Goal: Task Accomplishment & Management: Manage account settings

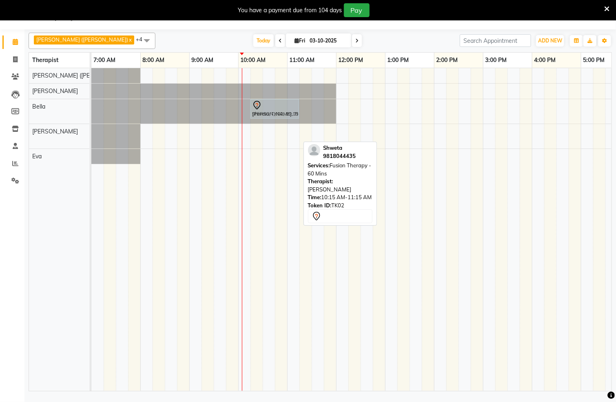
drag, startPoint x: 266, startPoint y: 129, endPoint x: 264, endPoint y: 120, distance: 8.9
click at [264, 120] on tbody "[PERSON_NAME], TK01, 10:15 AM-11:15 AM, Herbal Hot Compress Massage - 60 Mins S…" at bounding box center [483, 116] width 784 height 96
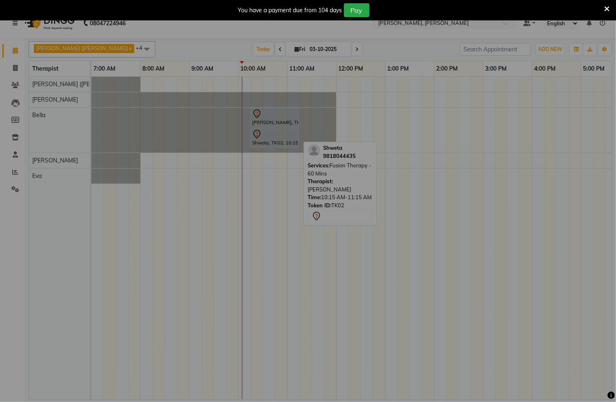
scroll to position [13, 0]
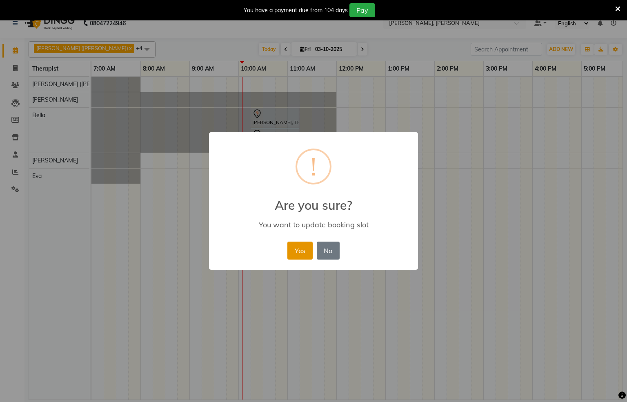
click at [300, 251] on button "Yes" at bounding box center [299, 251] width 25 height 18
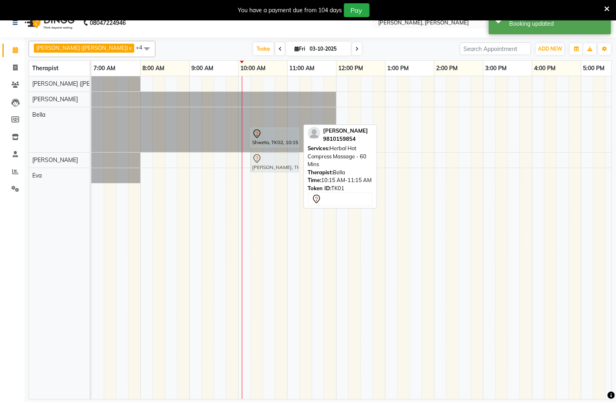
drag, startPoint x: 267, startPoint y: 120, endPoint x: 267, endPoint y: 167, distance: 46.5
click at [267, 167] on tbody "[PERSON_NAME], TK01, 10:15 AM-11:15 AM, Herbal Hot Compress Massage - 60 Mins S…" at bounding box center [483, 129] width 784 height 107
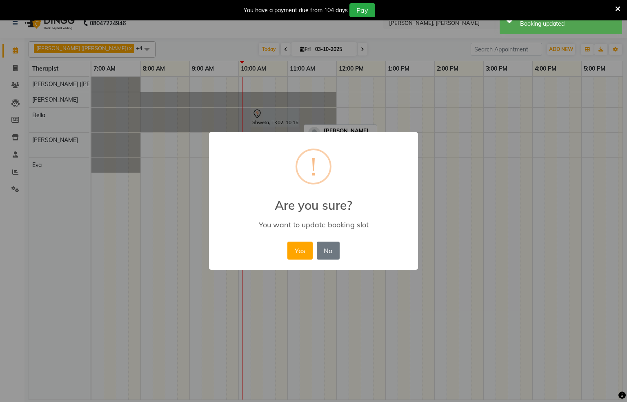
click at [309, 248] on button "Yes" at bounding box center [299, 251] width 25 height 18
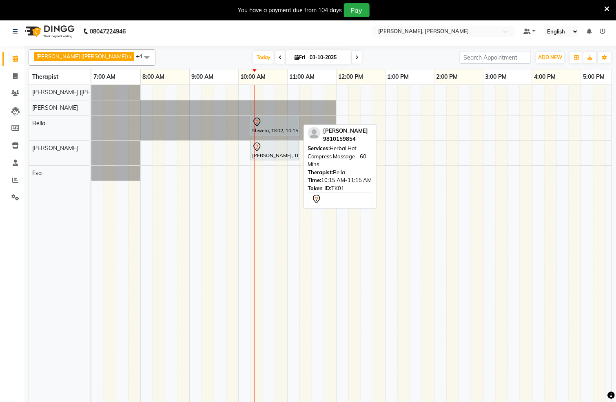
scroll to position [0, 0]
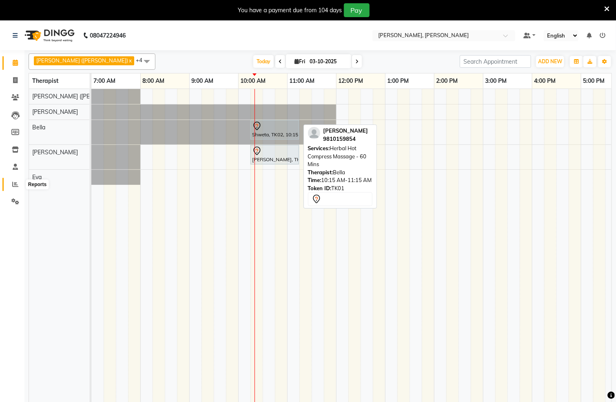
click at [10, 180] on span at bounding box center [15, 184] width 14 height 9
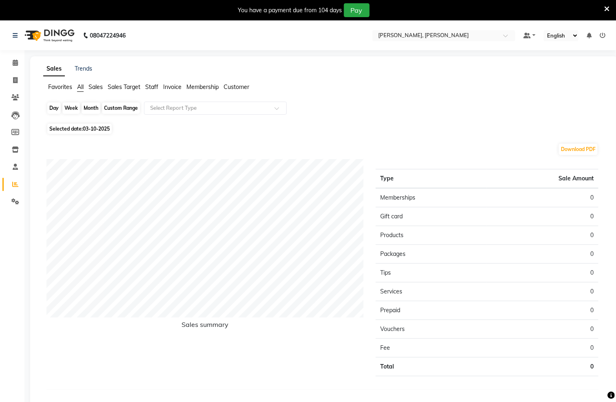
click at [54, 109] on div "Day" at bounding box center [53, 107] width 13 height 11
select select "10"
select select "2025"
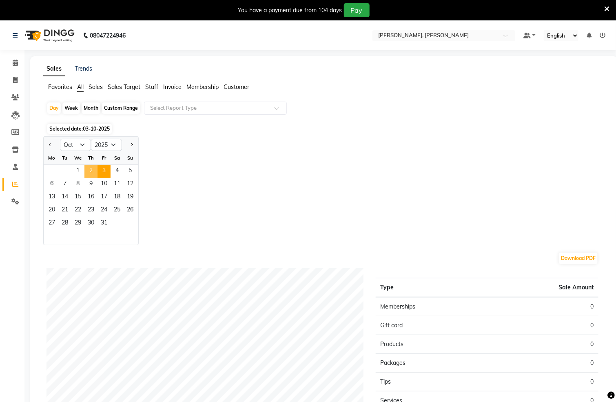
click at [85, 174] on span "2" at bounding box center [91, 171] width 13 height 13
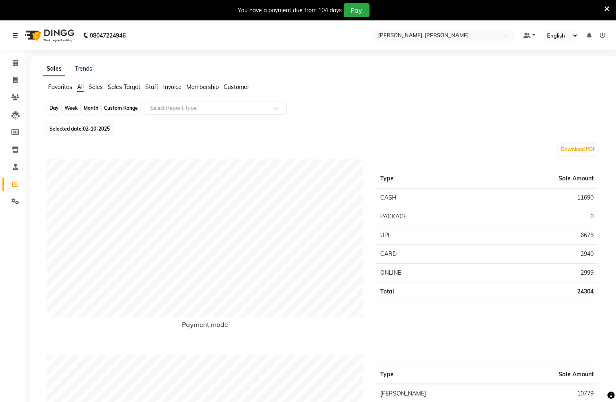
click at [51, 106] on div "Day" at bounding box center [53, 107] width 13 height 11
select select "10"
select select "2025"
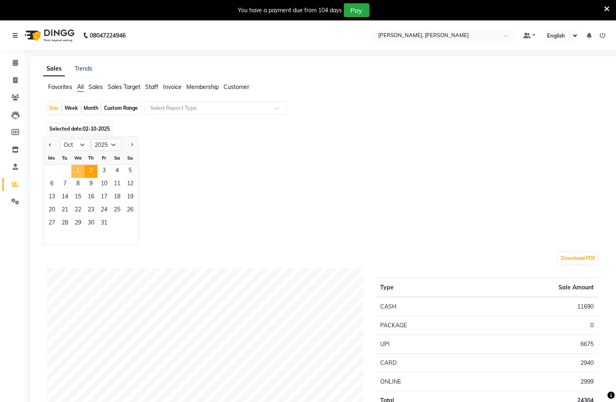
click at [73, 168] on span "1" at bounding box center [77, 171] width 13 height 13
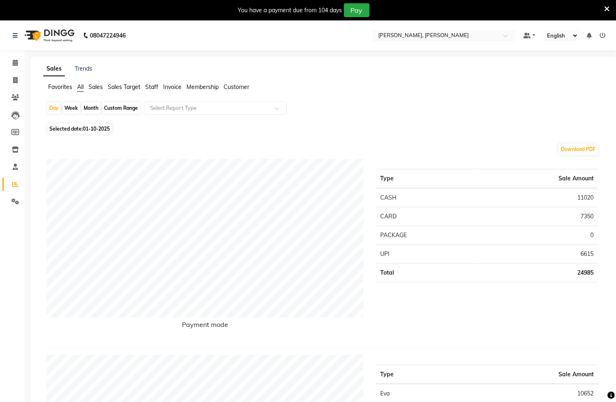
drag, startPoint x: 110, startPoint y: 111, endPoint x: 108, endPoint y: 116, distance: 4.8
click at [108, 112] on div "Custom Range" at bounding box center [121, 107] width 38 height 11
select select "10"
select select "2025"
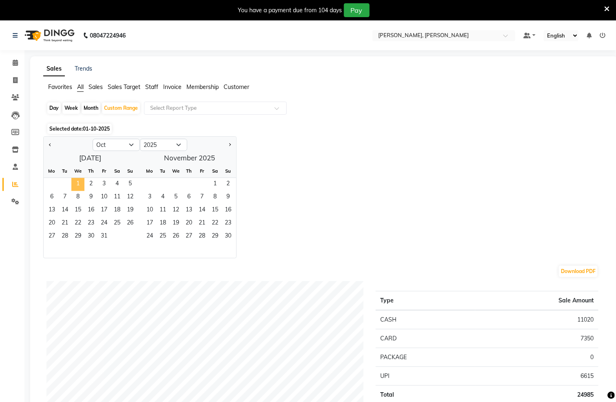
click at [71, 184] on span "1" at bounding box center [77, 184] width 13 height 13
click at [94, 184] on span "2" at bounding box center [91, 184] width 13 height 13
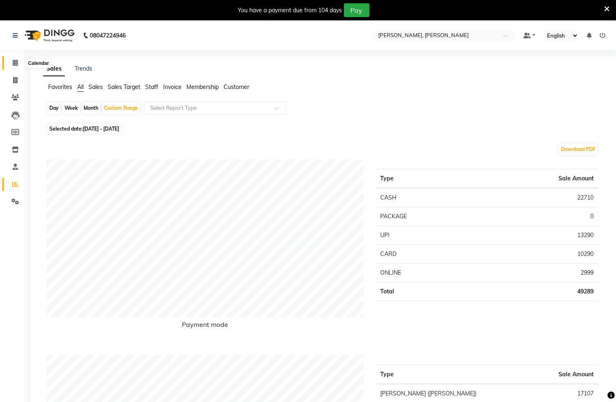
click at [13, 65] on icon at bounding box center [15, 63] width 5 height 6
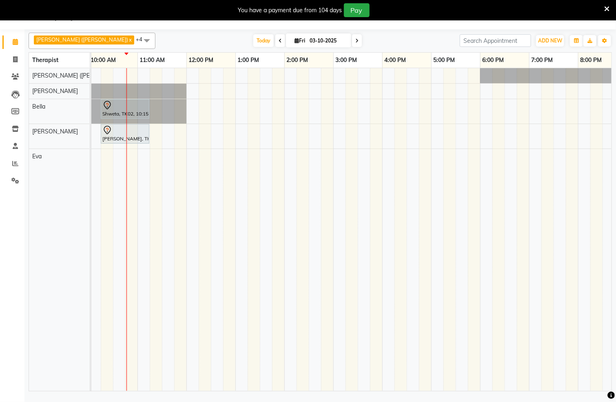
scroll to position [0, 173]
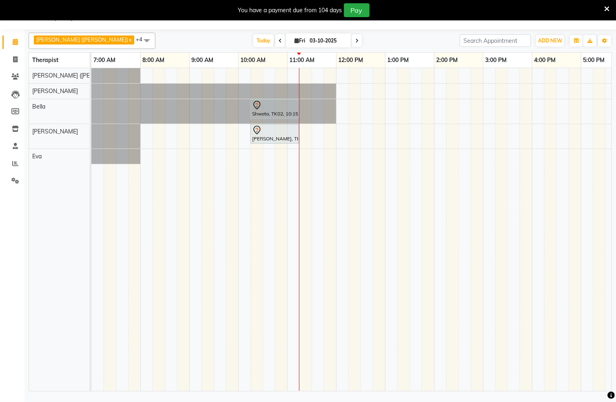
click at [91, 113] on div at bounding box center [91, 111] width 0 height 24
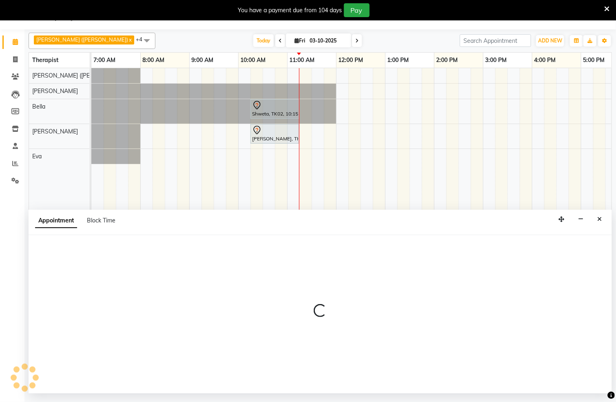
select select "66488"
select select "690"
select select "tentative"
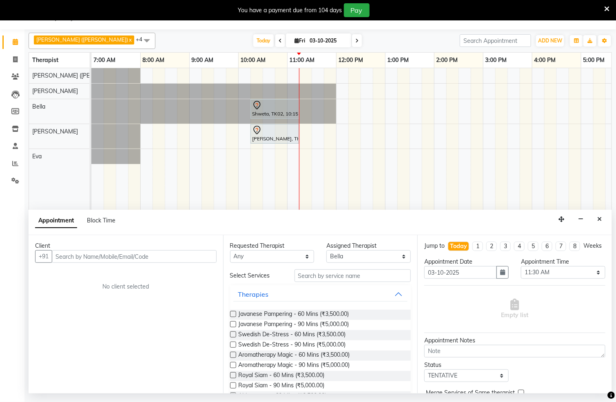
drag, startPoint x: 233, startPoint y: 336, endPoint x: 229, endPoint y: 332, distance: 5.5
click at [232, 336] on label at bounding box center [233, 334] width 6 height 6
click at [232, 336] on input "checkbox" at bounding box center [232, 335] width 5 height 5
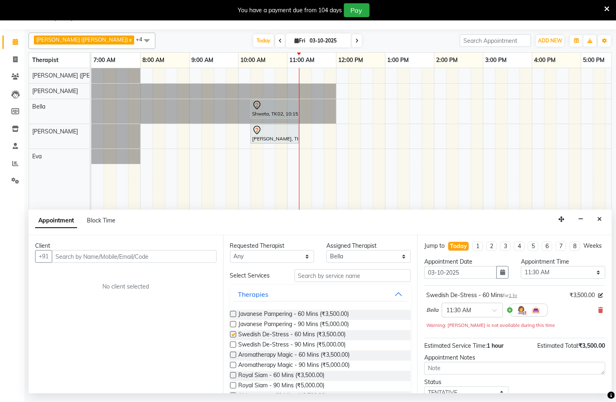
checkbox input "false"
click at [176, 257] on input "text" at bounding box center [134, 256] width 165 height 13
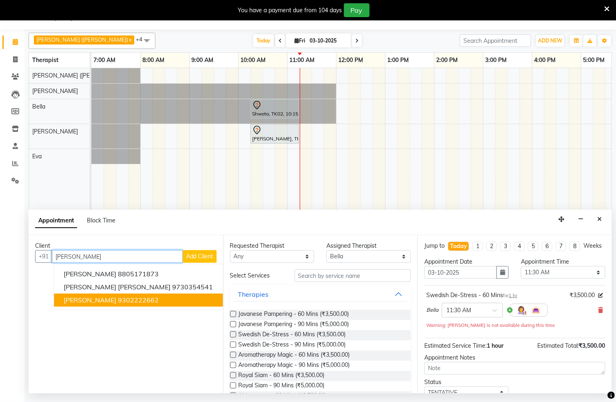
click at [119, 302] on button "[PERSON_NAME] 9302222662" at bounding box center [138, 300] width 169 height 13
type input "9302222662"
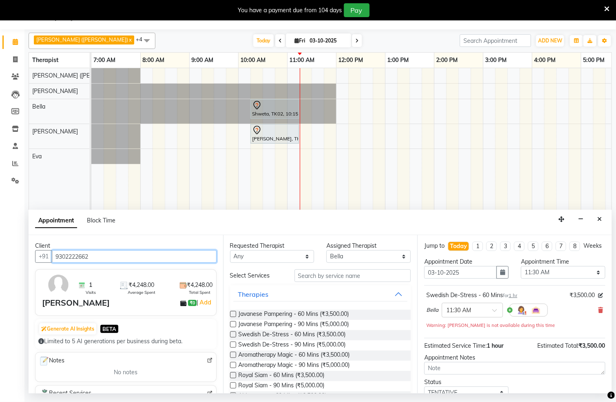
drag, startPoint x: 163, startPoint y: 261, endPoint x: 23, endPoint y: 235, distance: 142.4
click at [23, 235] on app-home "08047224946 Select Location × [PERSON_NAME], [PERSON_NAME] Default Panel My Pan…" at bounding box center [308, 197] width 616 height 394
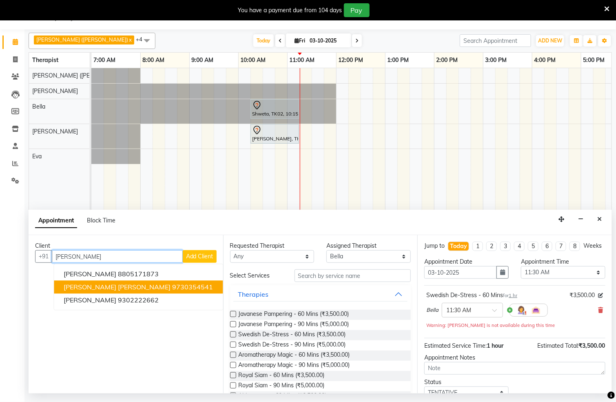
type input "[PERSON_NAME]"
click at [205, 257] on span "Add Client" at bounding box center [199, 256] width 27 height 7
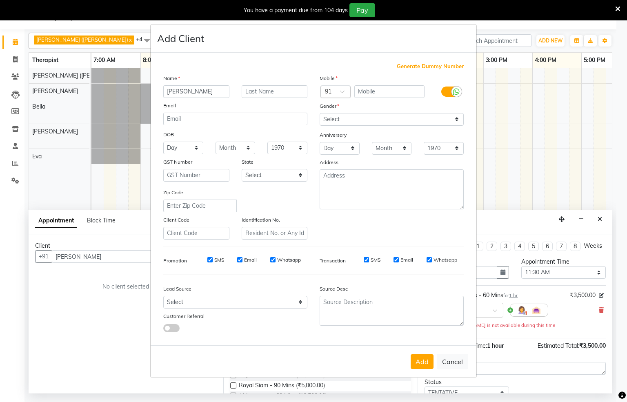
click at [171, 89] on input "[PERSON_NAME]" at bounding box center [196, 91] width 66 height 13
click at [381, 89] on input "text" at bounding box center [389, 91] width 71 height 13
type input "894937952"
click at [168, 92] on input "[PERSON_NAME]" at bounding box center [196, 91] width 66 height 13
type input "[PERSON_NAME]"
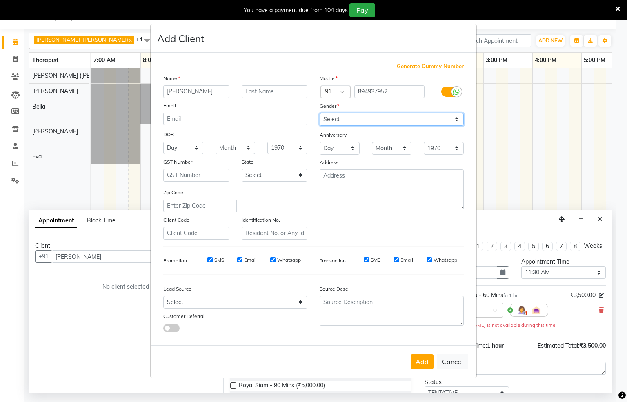
click at [345, 119] on select "Select [DEMOGRAPHIC_DATA] [DEMOGRAPHIC_DATA] Other Prefer Not To Say" at bounding box center [392, 119] width 144 height 13
select select "[DEMOGRAPHIC_DATA]"
click at [320, 113] on select "Select [DEMOGRAPHIC_DATA] [DEMOGRAPHIC_DATA] Other Prefer Not To Say" at bounding box center [392, 119] width 144 height 13
click at [423, 360] on button "Add" at bounding box center [422, 361] width 23 height 15
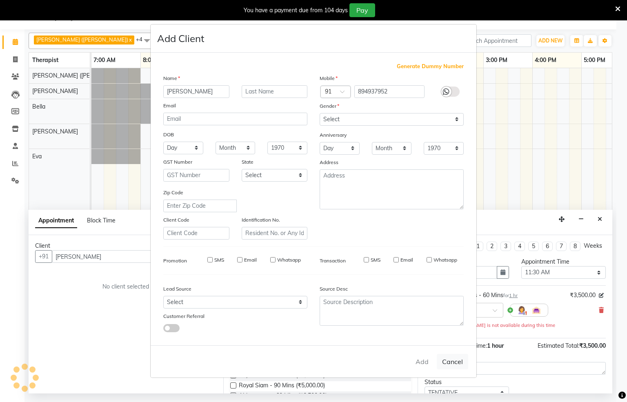
type input "894937952"
select select
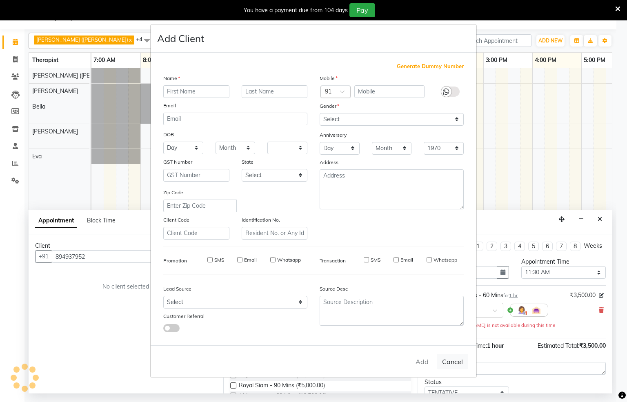
select select
checkbox input "false"
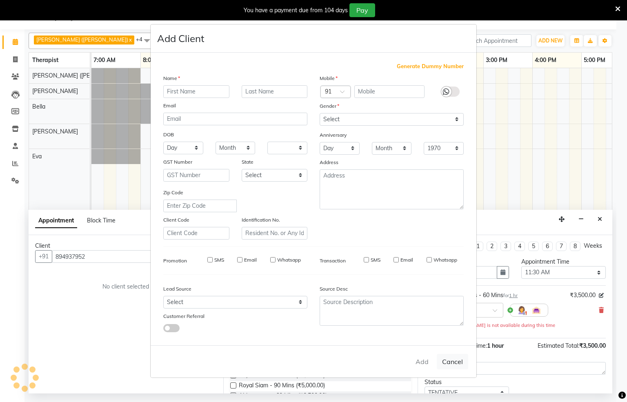
checkbox input "false"
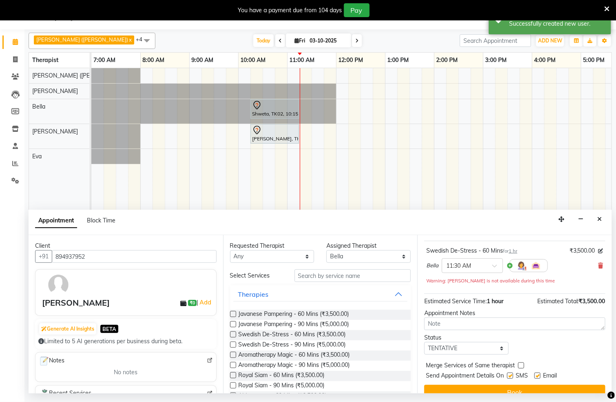
scroll to position [66, 0]
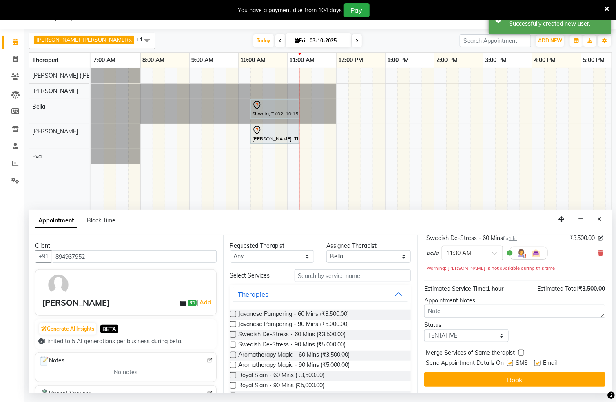
click at [531, 374] on button "Book" at bounding box center [515, 379] width 181 height 15
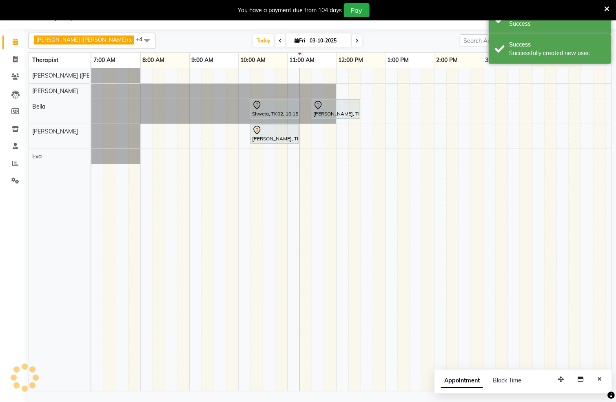
scroll to position [0, 0]
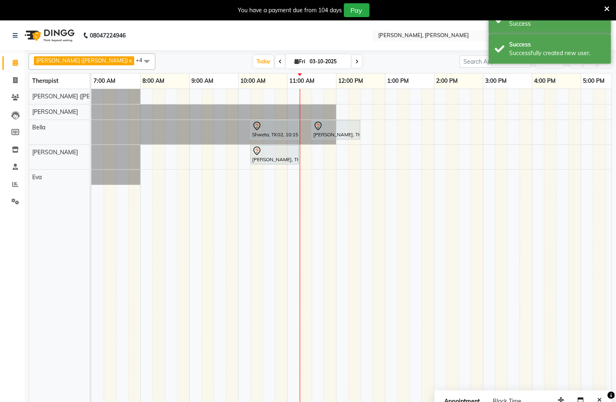
click at [600, 393] on div "Appointment Block Time" at bounding box center [524, 403] width 178 height 25
click at [599, 397] on button "Close" at bounding box center [600, 400] width 12 height 13
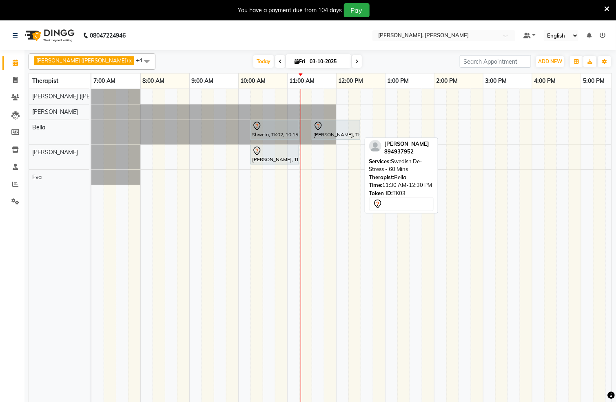
click at [321, 132] on div "[PERSON_NAME], TK03, 11:30 AM-12:30 PM, Swedish De-Stress - 60 Mins" at bounding box center [336, 129] width 47 height 17
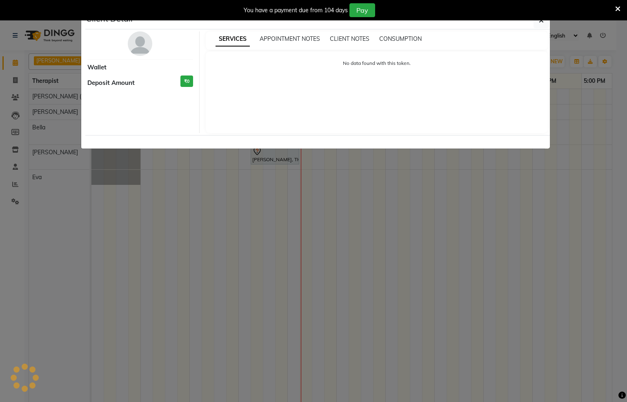
select select "7"
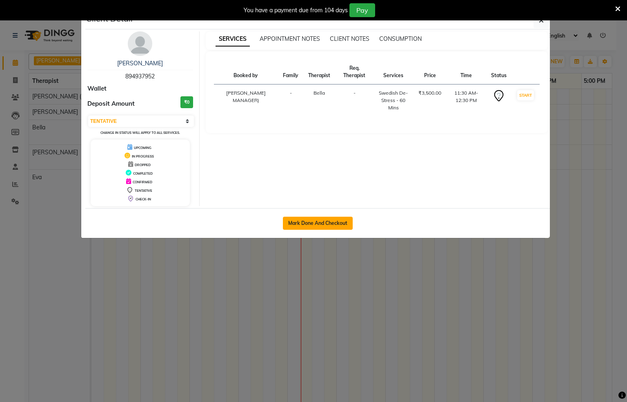
click at [311, 223] on button "Mark Done And Checkout" at bounding box center [318, 223] width 70 height 13
select select "service"
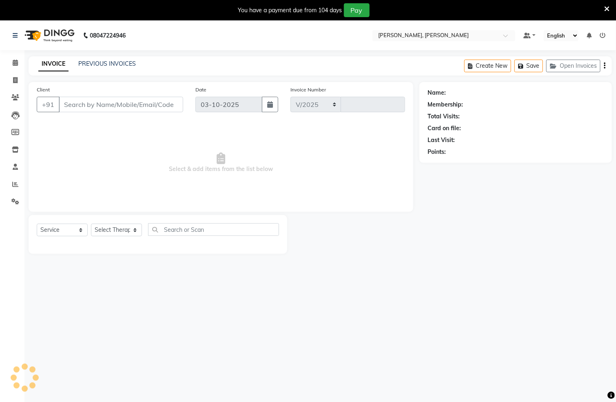
select select "6399"
type input "1566"
type input "894937952"
select select "66488"
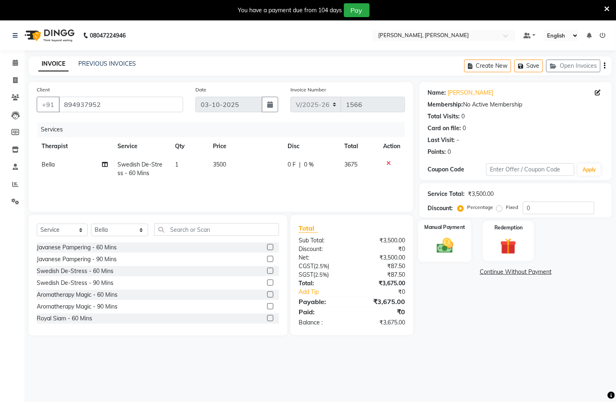
click at [456, 241] on img at bounding box center [445, 245] width 27 height 19
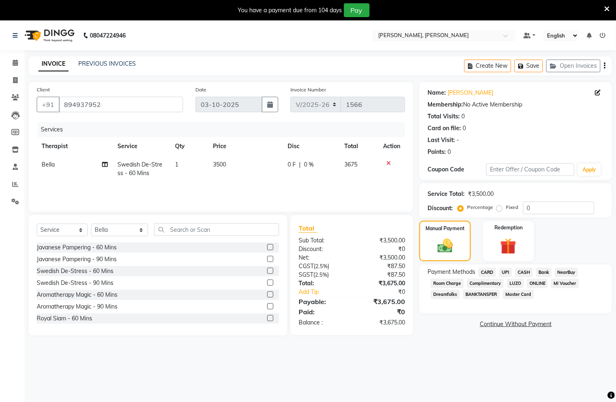
click at [501, 269] on span "UPI" at bounding box center [506, 272] width 13 height 9
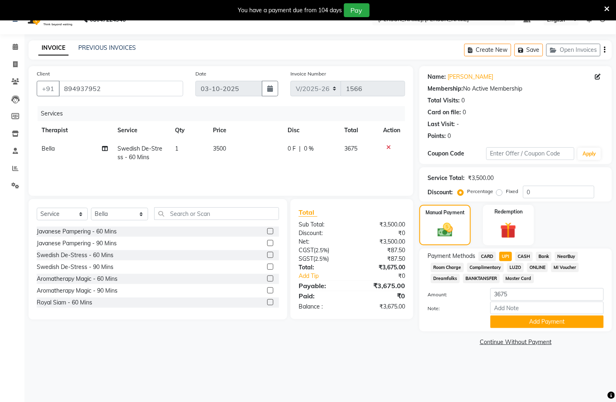
scroll to position [21, 0]
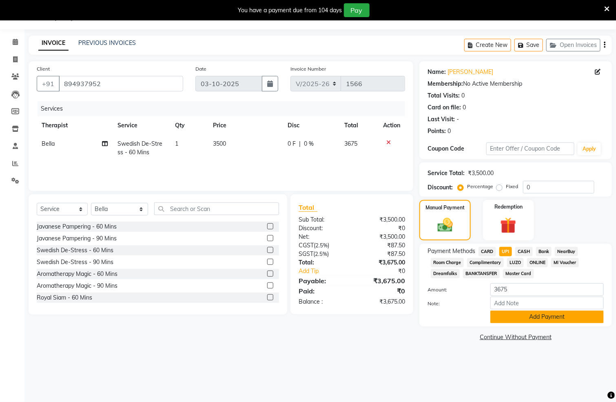
click at [535, 322] on button "Add Payment" at bounding box center [547, 317] width 113 height 13
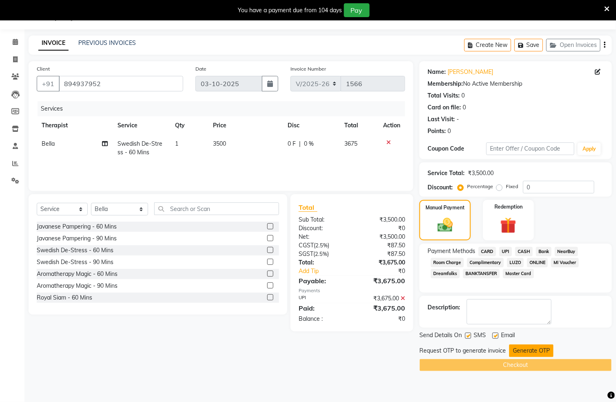
click at [519, 353] on button "Generate OTP" at bounding box center [531, 351] width 44 height 13
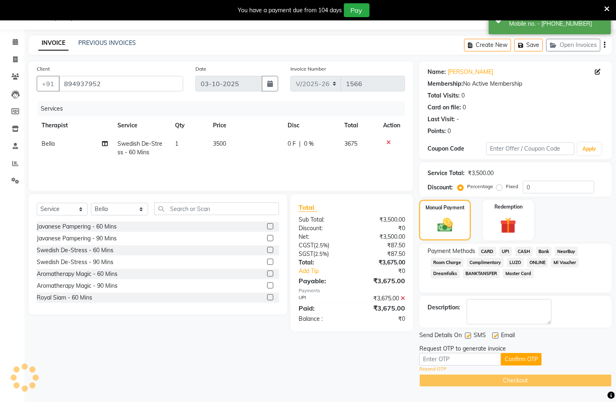
click at [476, 368] on div "Resend OTP" at bounding box center [516, 369] width 193 height 7
click at [479, 360] on input "text" at bounding box center [461, 359] width 82 height 13
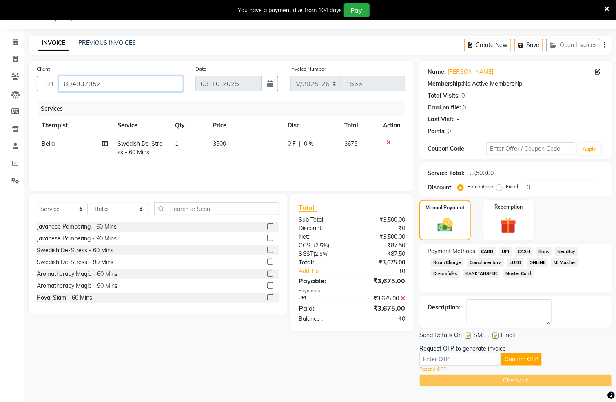
click at [78, 82] on input "894937952" at bounding box center [121, 84] width 125 height 16
click at [17, 39] on icon at bounding box center [15, 42] width 5 height 6
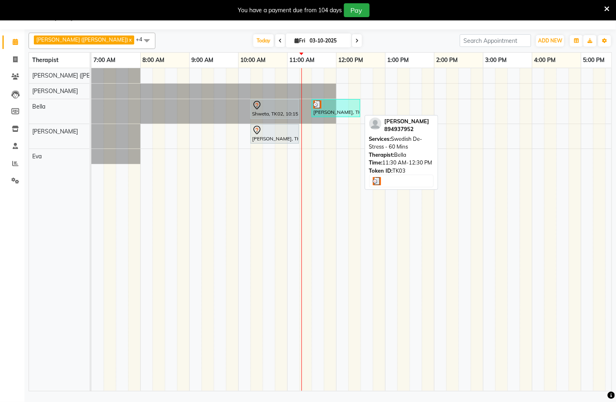
click at [344, 111] on div "[PERSON_NAME], TK03, 11:30 AM-12:30 PM, Swedish De-Stress - 60 Mins" at bounding box center [336, 108] width 47 height 16
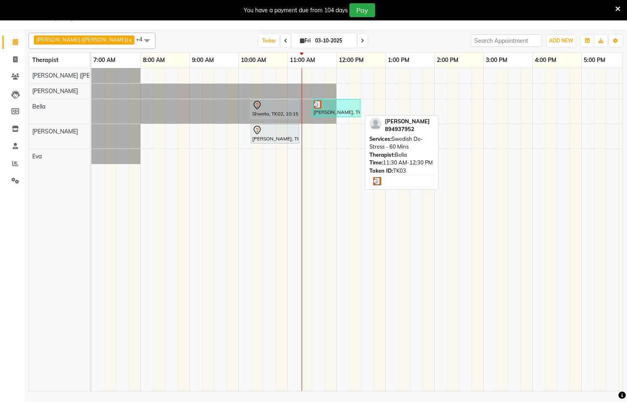
select select "3"
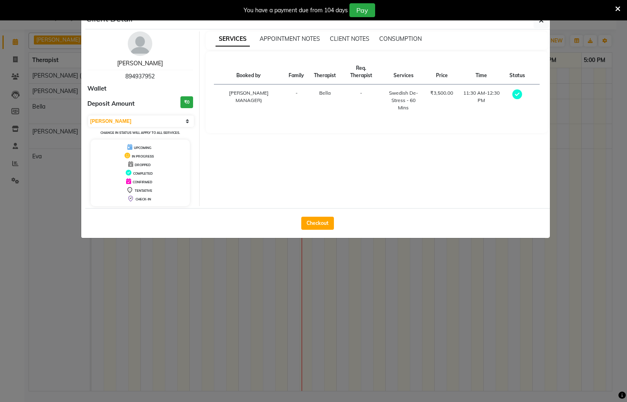
click at [138, 64] on link "[PERSON_NAME]" at bounding box center [140, 63] width 46 height 7
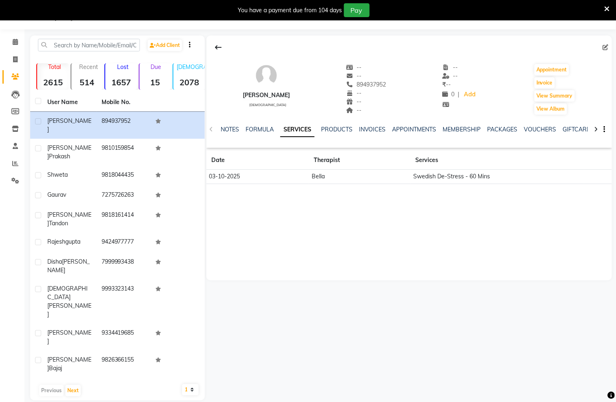
click at [605, 48] on icon at bounding box center [606, 47] width 6 height 6
select select "[DEMOGRAPHIC_DATA]"
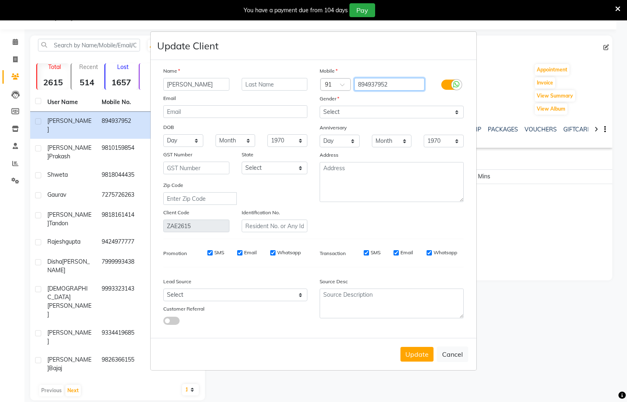
click at [373, 83] on input "894937952" at bounding box center [389, 84] width 71 height 13
type input "8949237952"
drag, startPoint x: 415, startPoint y: 350, endPoint x: 398, endPoint y: 348, distance: 17.3
click at [413, 350] on button "Update" at bounding box center [416, 354] width 33 height 15
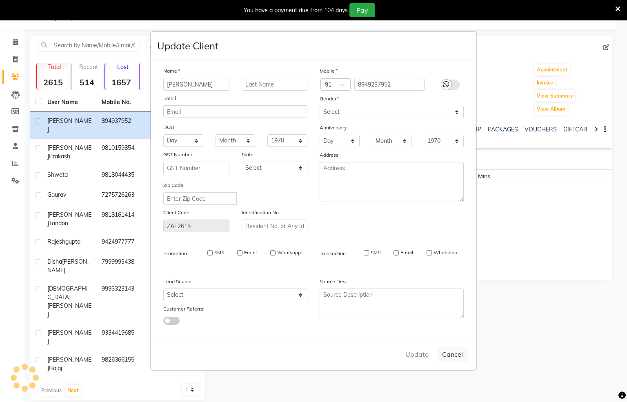
select select
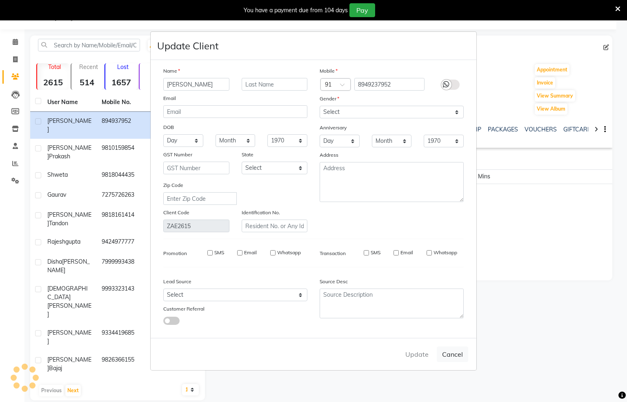
select select
checkbox input "false"
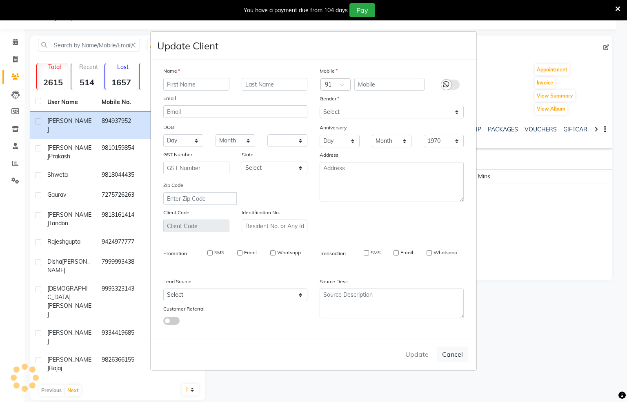
checkbox input "false"
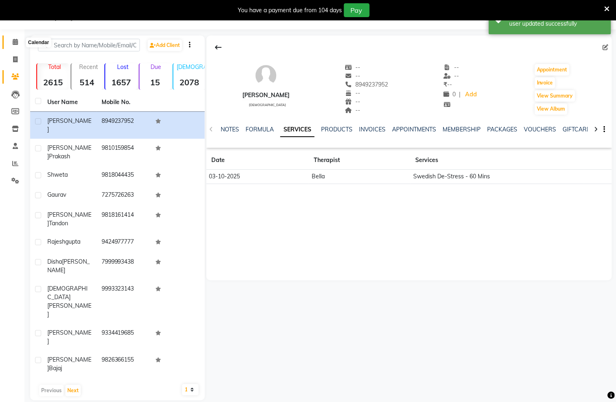
click at [13, 44] on icon at bounding box center [15, 42] width 5 height 6
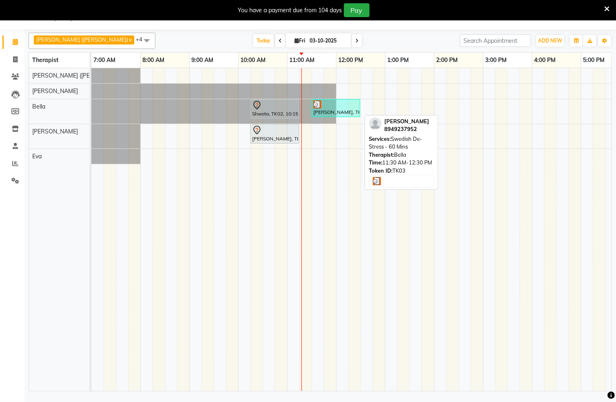
click at [322, 100] on link "[PERSON_NAME], TK03, 11:30 AM-12:30 PM, Swedish De-Stress - 60 Mins" at bounding box center [336, 108] width 49 height 18
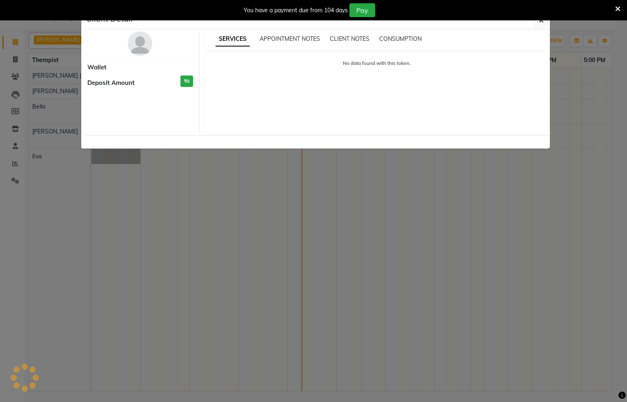
select select "3"
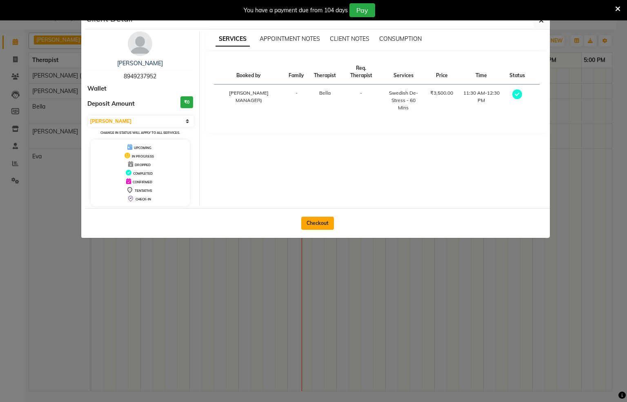
click at [316, 225] on button "Checkout" at bounding box center [317, 223] width 33 height 13
select select "service"
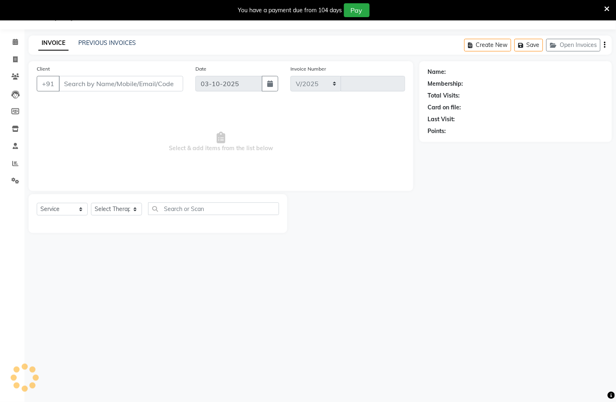
select select "6399"
type input "1566"
type input "8949237952"
select select "66488"
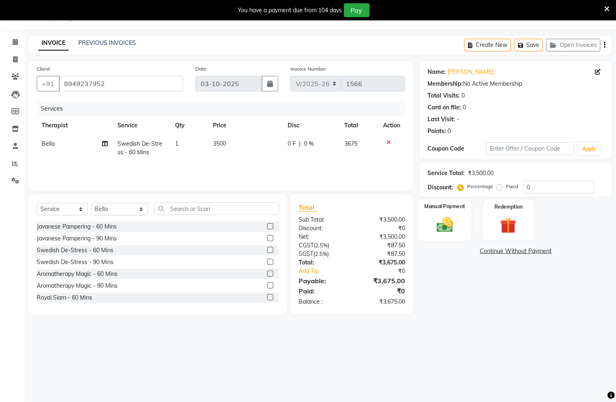
click at [432, 226] on img at bounding box center [445, 225] width 27 height 19
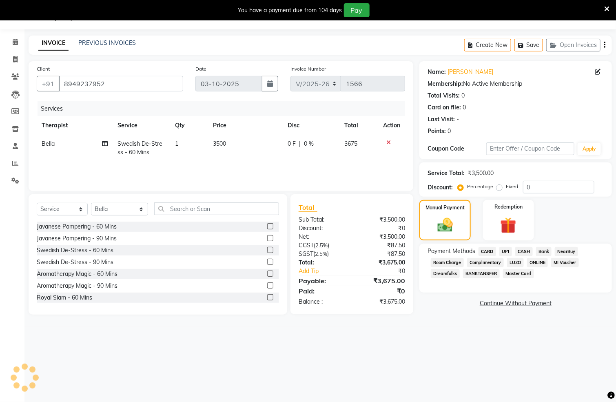
click at [505, 254] on span "UPI" at bounding box center [506, 251] width 13 height 9
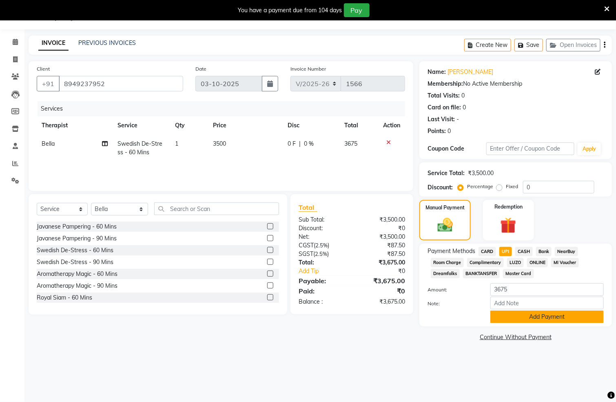
click at [534, 322] on button "Add Payment" at bounding box center [547, 317] width 113 height 13
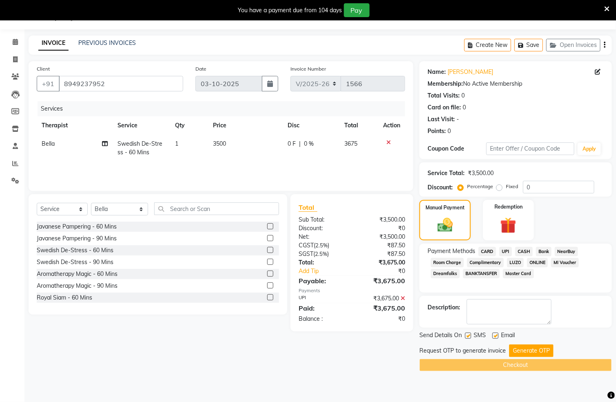
click at [535, 342] on div "Send Details On SMS Email Request OTP to generate invoice Generate OTP Checkout" at bounding box center [516, 351] width 193 height 40
click at [535, 355] on button "Generate OTP" at bounding box center [531, 351] width 44 height 13
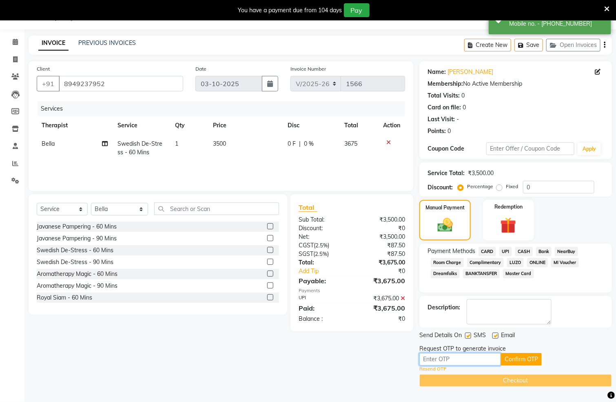
click at [487, 365] on input "text" at bounding box center [461, 359] width 82 height 13
type input "7042"
click at [505, 359] on button "Confirm OTP" at bounding box center [521, 359] width 41 height 13
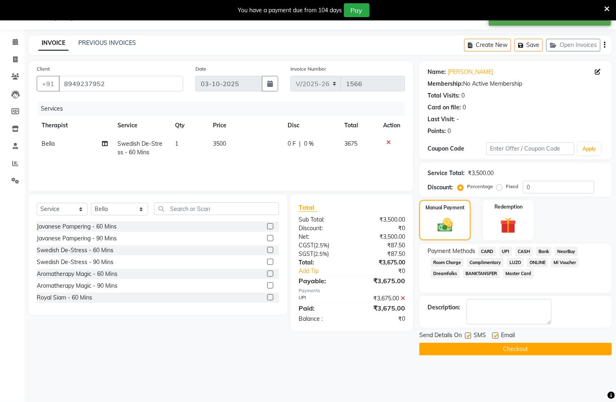
click at [540, 351] on button "Checkout" at bounding box center [516, 349] width 193 height 13
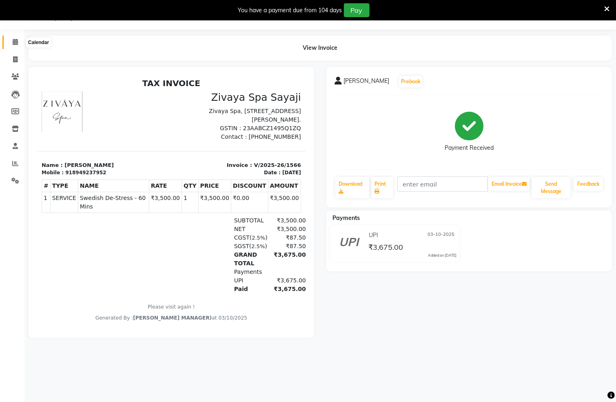
click at [21, 40] on span at bounding box center [15, 42] width 14 height 9
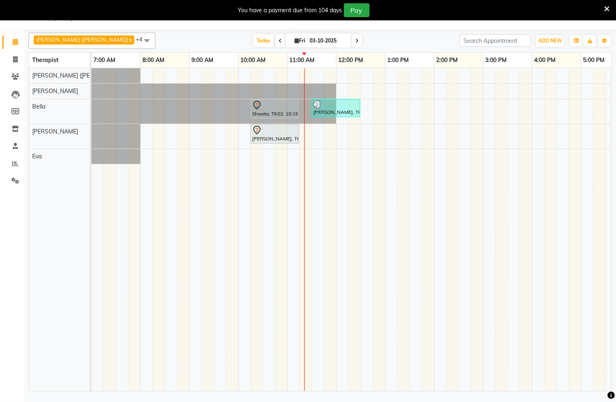
click at [328, 140] on div "Shweta, TK02, 10:15 AM-11:15 AM, Fusion Therapy - 60 Mins [PERSON_NAME], TK03, …" at bounding box center [483, 229] width 784 height 323
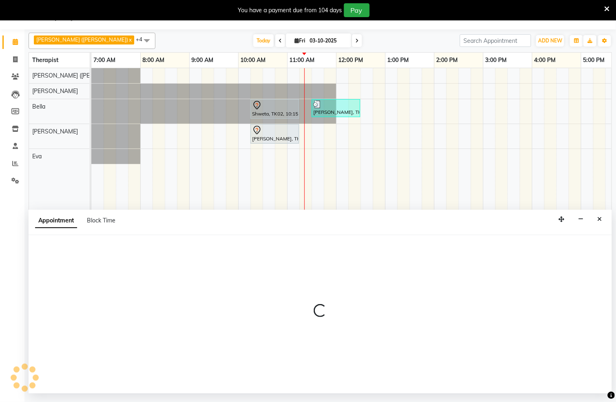
select select "83147"
select select "tentative"
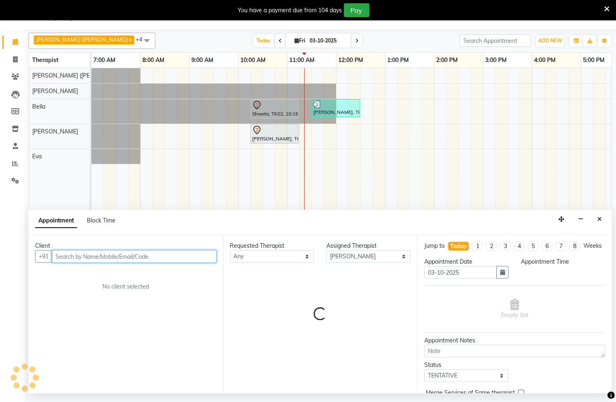
select select "705"
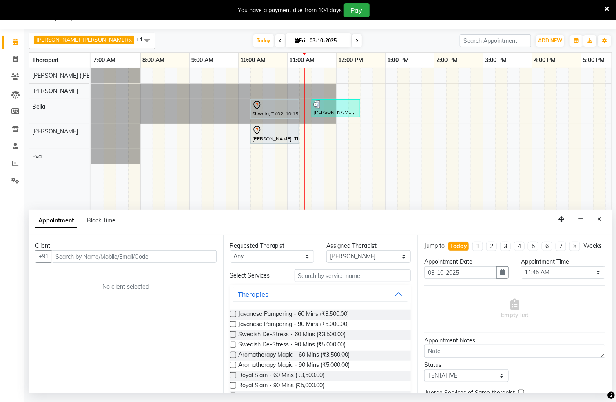
click at [232, 337] on label at bounding box center [233, 334] width 6 height 6
click at [232, 337] on input "checkbox" at bounding box center [232, 335] width 5 height 5
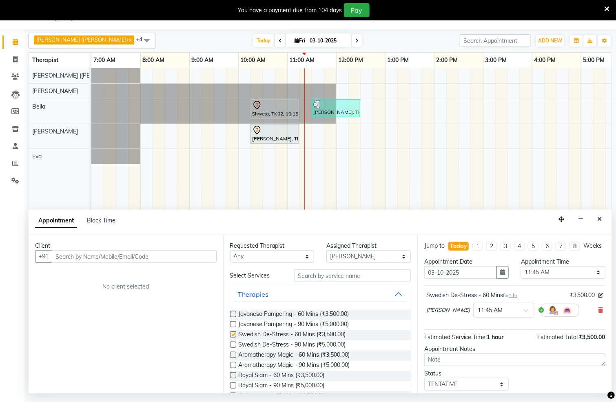
checkbox input "false"
click at [592, 220] on div "Appointment Block Time" at bounding box center [321, 222] width 584 height 25
click at [601, 220] on icon "Close" at bounding box center [600, 219] width 4 height 6
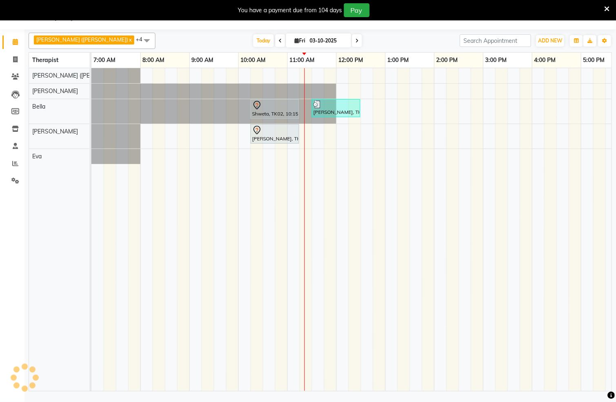
click at [338, 78] on div "Shweta, TK02, 10:15 AM-11:15 AM, Fusion Therapy - 60 Mins [PERSON_NAME], TK03, …" at bounding box center [483, 229] width 784 height 323
select select "55791"
select select "tentative"
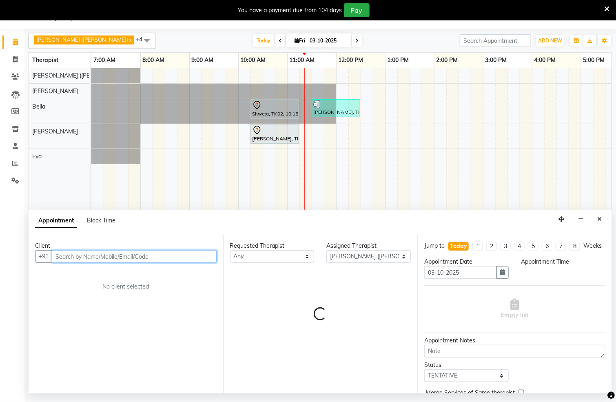
select select "720"
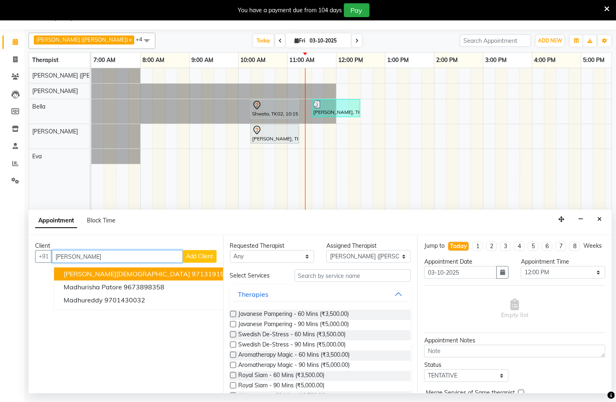
click at [142, 274] on button "[PERSON_NAME][DEMOGRAPHIC_DATA] 9713191919" at bounding box center [148, 274] width 189 height 13
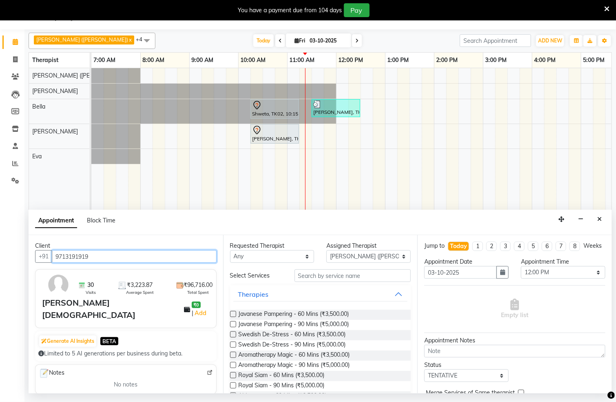
type input "9713191919"
click at [234, 336] on label at bounding box center [233, 334] width 6 height 6
click at [234, 336] on input "checkbox" at bounding box center [232, 335] width 5 height 5
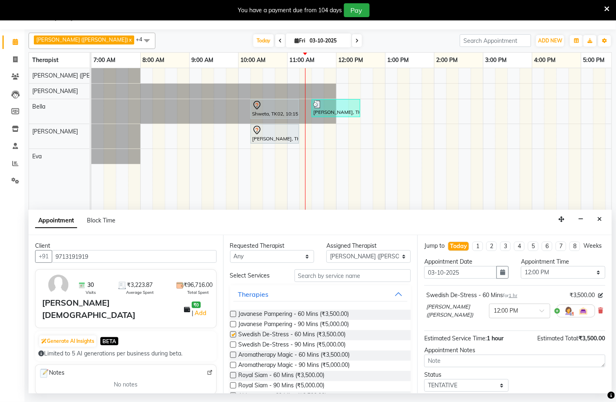
scroll to position [58, 0]
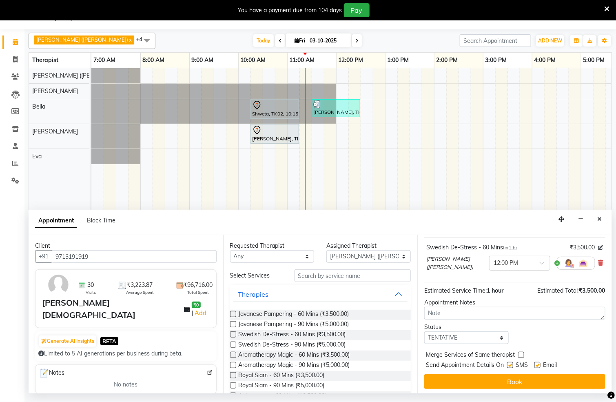
checkbox input "false"
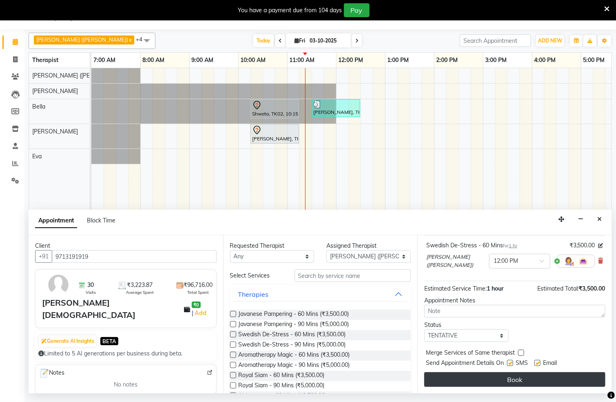
click at [525, 378] on button "Book" at bounding box center [515, 379] width 181 height 15
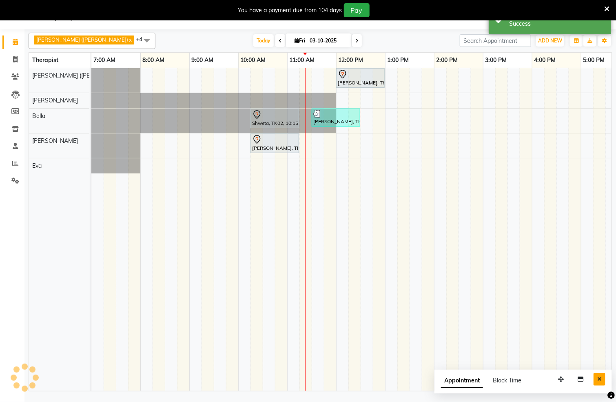
scroll to position [0, 0]
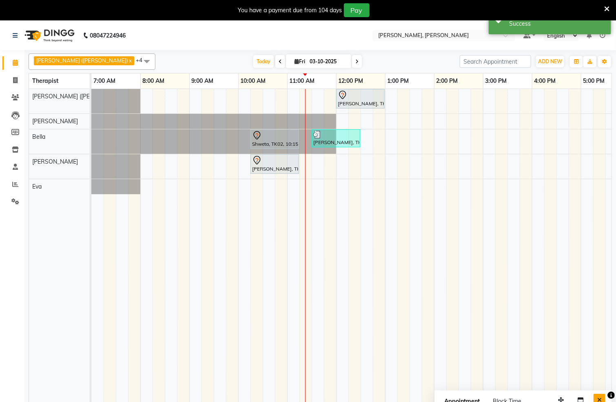
click at [600, 397] on button "Close" at bounding box center [600, 400] width 12 height 13
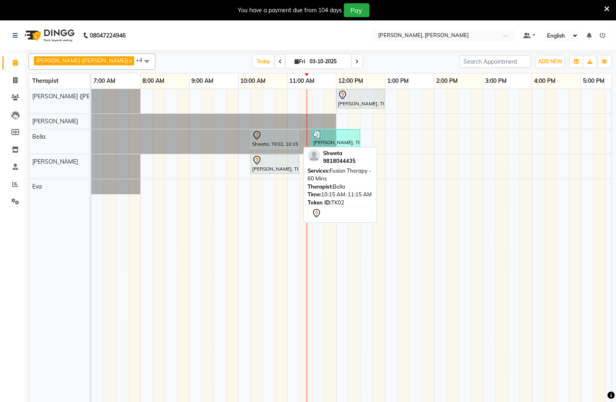
click at [255, 147] on div "Shweta, TK02, 10:15 AM-11:15 AM, Fusion Therapy - 60 Mins" at bounding box center [274, 139] width 47 height 17
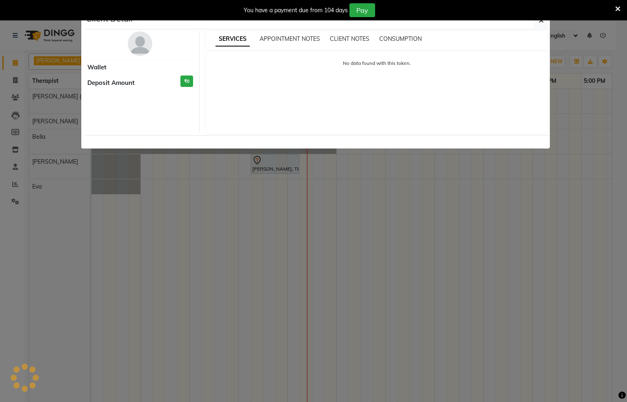
select select "7"
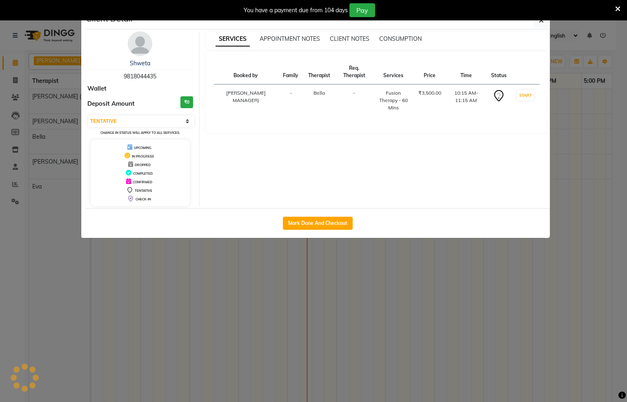
click at [301, 214] on div "Mark Done And Checkout" at bounding box center [317, 223] width 465 height 30
click at [305, 220] on button "Mark Done And Checkout" at bounding box center [318, 223] width 70 height 13
select select "service"
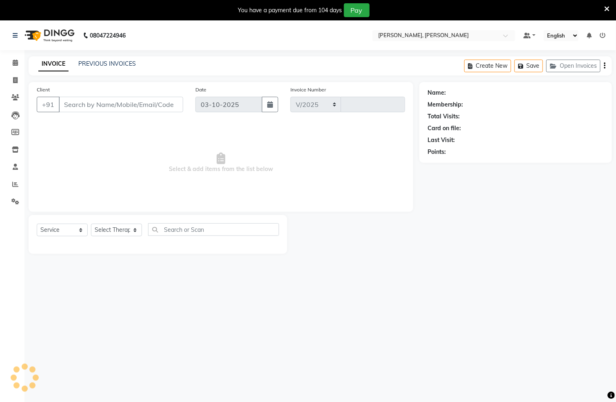
select select "6399"
type input "1567"
type input "9818044435"
select select "66488"
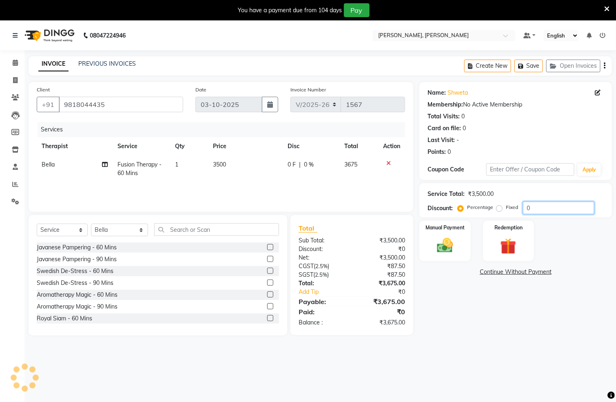
click at [543, 212] on input "0" at bounding box center [558, 208] width 71 height 13
type input "20"
click at [471, 260] on div "Manual Payment Redemption" at bounding box center [516, 241] width 205 height 40
click at [435, 244] on img at bounding box center [445, 245] width 27 height 19
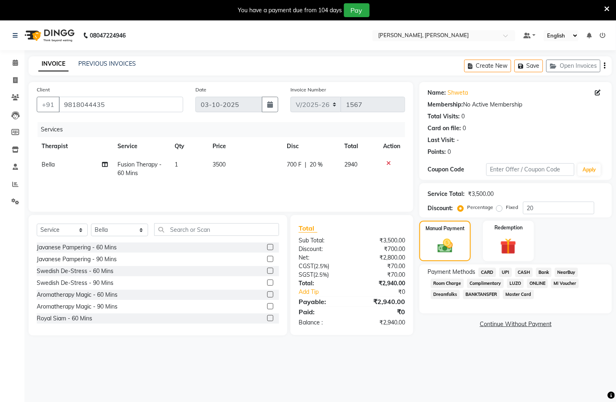
click at [482, 271] on span "CARD" at bounding box center [488, 272] width 18 height 9
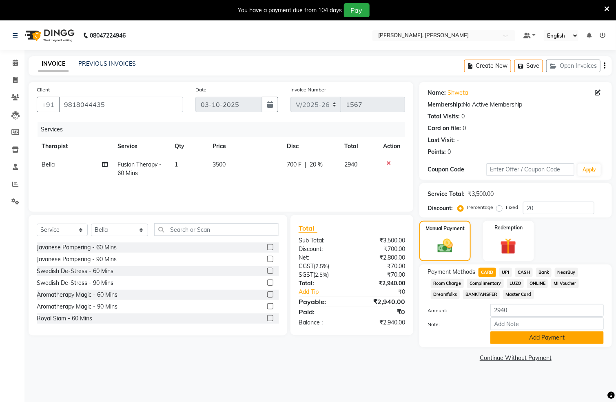
click at [526, 332] on button "Add Payment" at bounding box center [547, 337] width 113 height 13
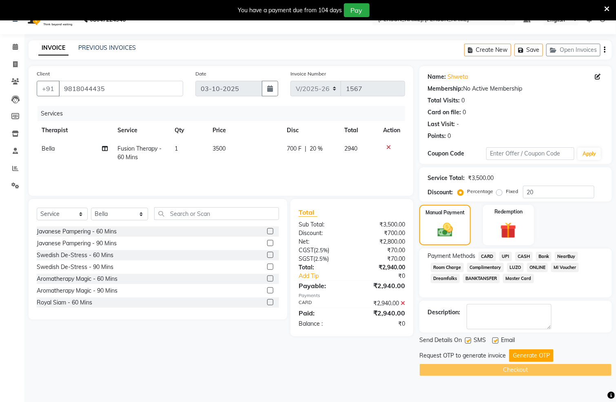
scroll to position [21, 0]
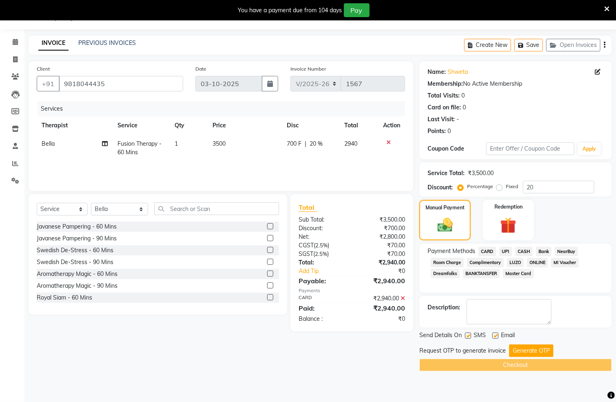
drag, startPoint x: 527, startPoint y: 348, endPoint x: 506, endPoint y: 353, distance: 21.3
click at [527, 349] on button "Generate OTP" at bounding box center [531, 351] width 44 height 13
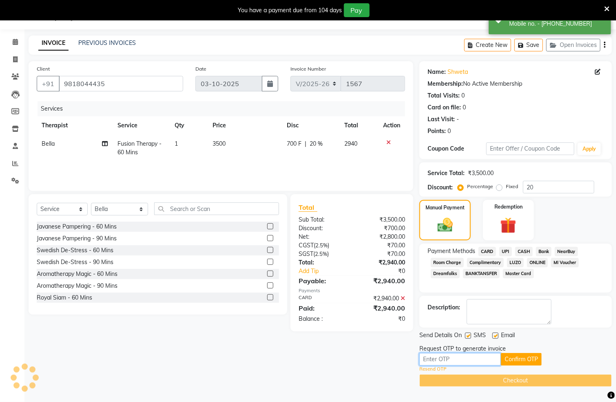
click at [480, 359] on input "text" at bounding box center [461, 359] width 82 height 13
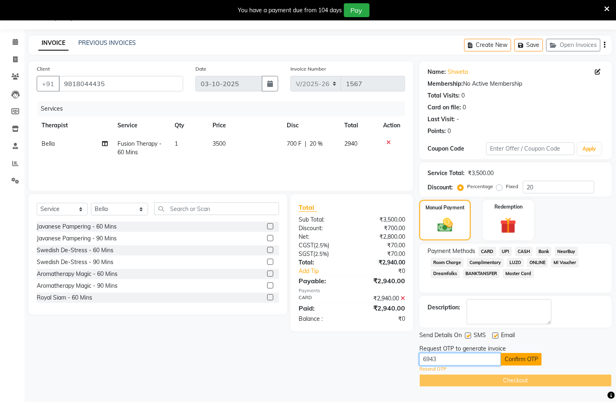
type input "6943"
click at [506, 360] on button "Confirm OTP" at bounding box center [521, 359] width 41 height 13
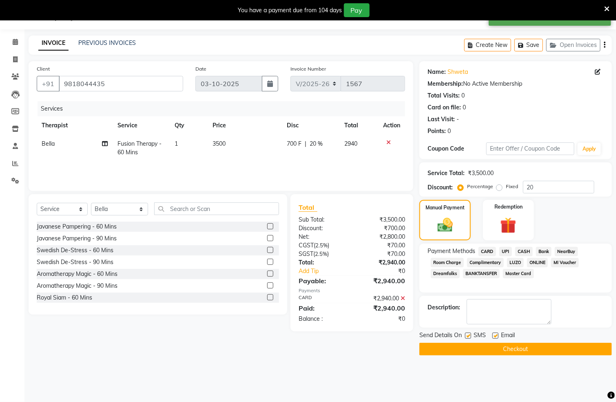
click at [515, 351] on button "Checkout" at bounding box center [516, 349] width 193 height 13
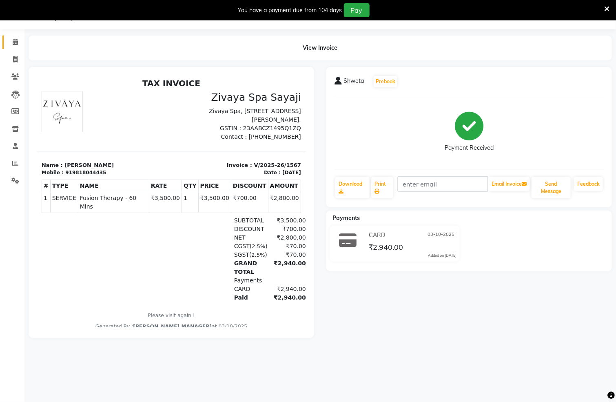
click at [7, 43] on link "Calendar" at bounding box center [12, 42] width 20 height 13
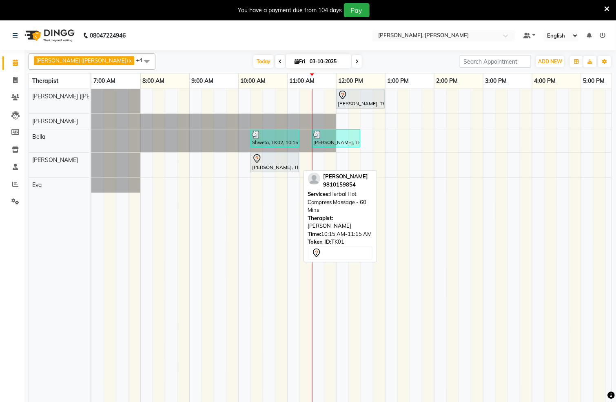
click at [284, 164] on div at bounding box center [274, 159] width 45 height 10
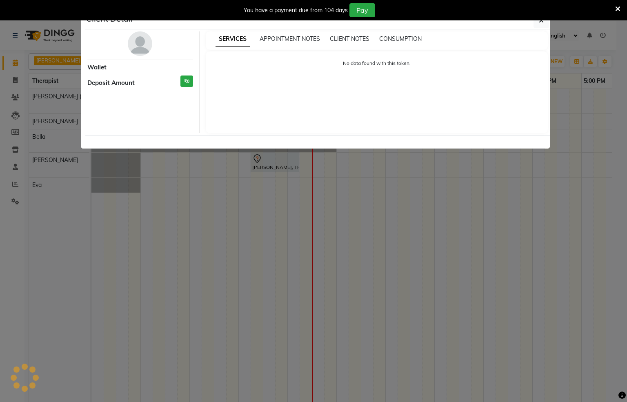
select select "7"
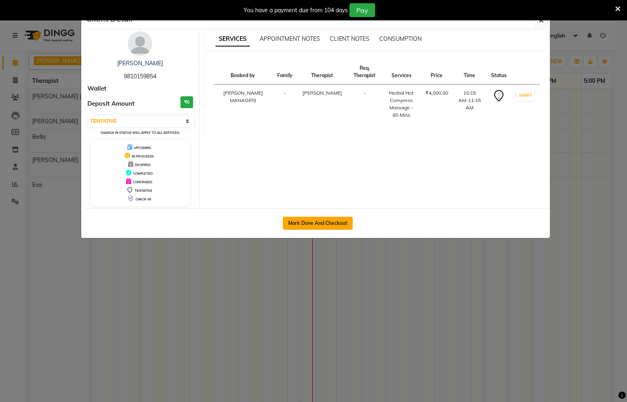
click at [321, 228] on button "Mark Done And Checkout" at bounding box center [318, 223] width 70 height 13
select select "service"
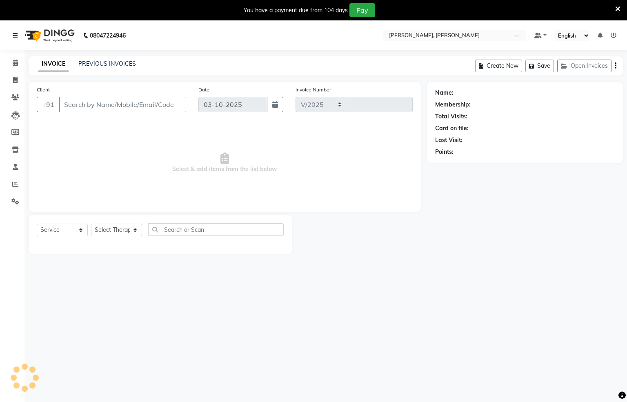
select select "6399"
type input "1568"
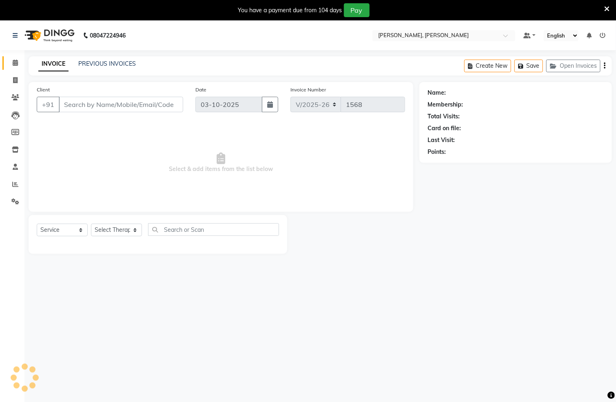
type input "9810159854"
select select "83147"
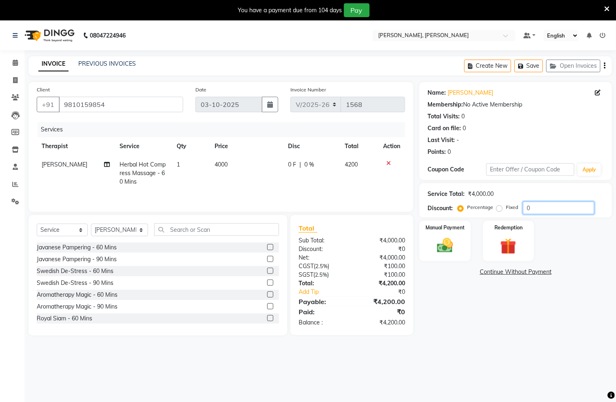
click at [539, 213] on input "0" at bounding box center [558, 208] width 71 height 13
type input "20"
click at [445, 242] on img at bounding box center [445, 245] width 27 height 19
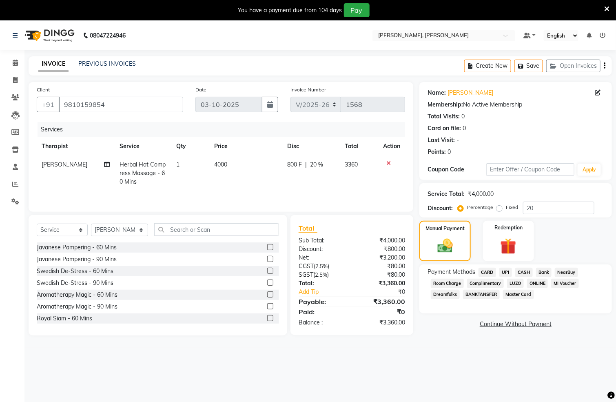
click at [561, 201] on div "Service Total: ₹4,000.00 Discount: Percentage Fixed 20" at bounding box center [516, 201] width 176 height 28
click at [561, 195] on div "Service Total: ₹4,000.00" at bounding box center [516, 194] width 176 height 9
click at [160, 160] on td "Herbal Hot Compress Massage - 60 Mins" at bounding box center [143, 174] width 57 height 36
select select "83147"
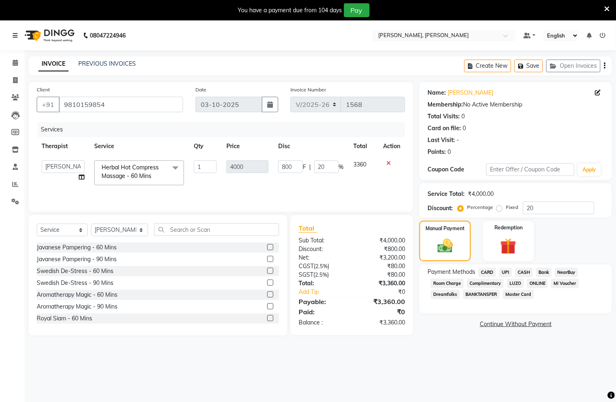
click at [180, 165] on span at bounding box center [175, 168] width 16 height 16
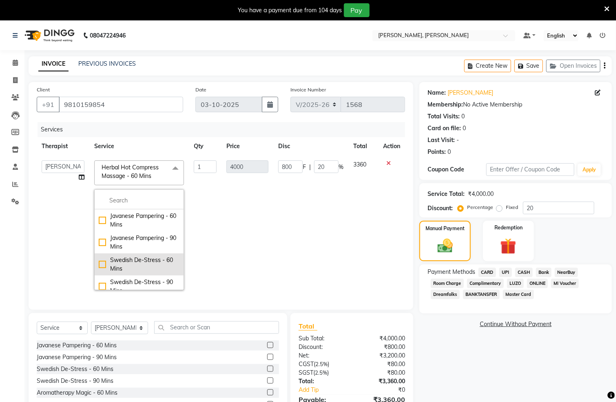
click at [99, 262] on div "Swedish De-Stress - 60 Mins" at bounding box center [139, 264] width 81 height 17
checkbox input "true"
checkbox input "false"
type input "3500"
type input "700"
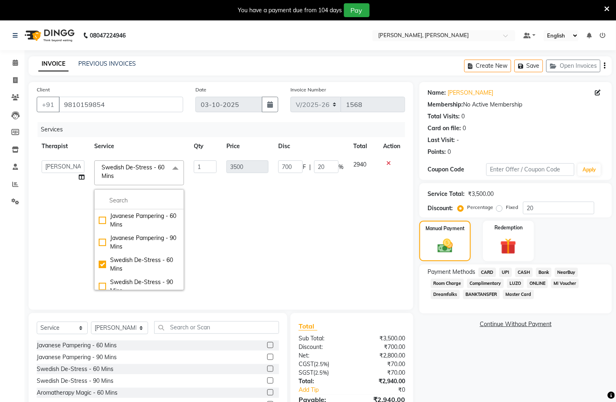
click at [226, 209] on td "3500" at bounding box center [248, 226] width 52 height 140
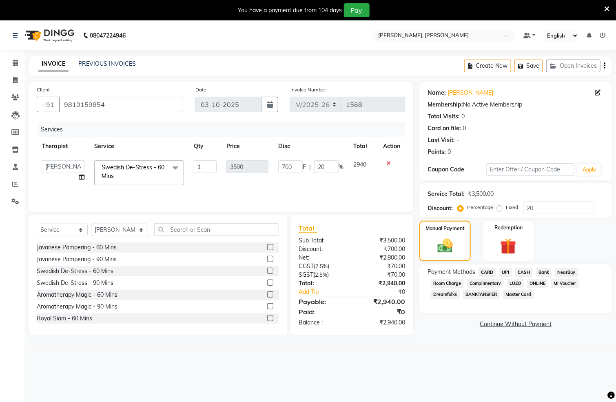
click at [500, 273] on span "UPI" at bounding box center [506, 272] width 13 height 9
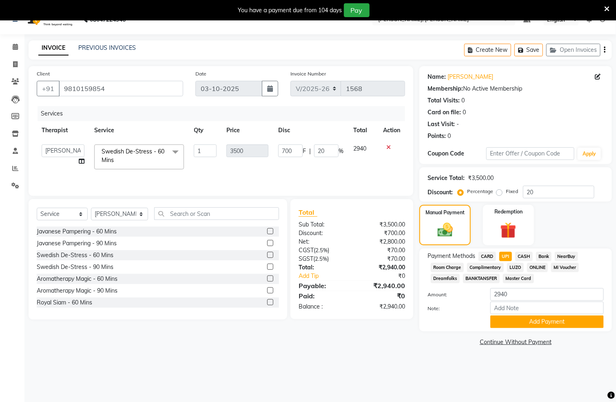
scroll to position [21, 0]
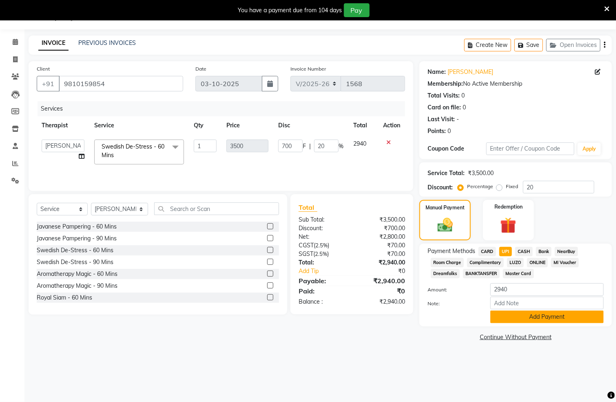
click at [523, 318] on button "Add Payment" at bounding box center [547, 317] width 113 height 13
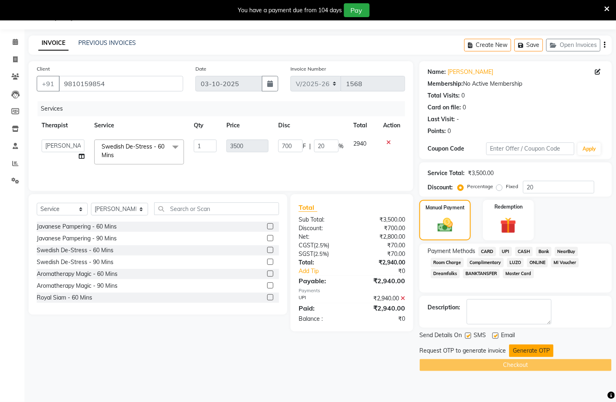
click at [536, 357] on button "Generate OTP" at bounding box center [531, 351] width 44 height 13
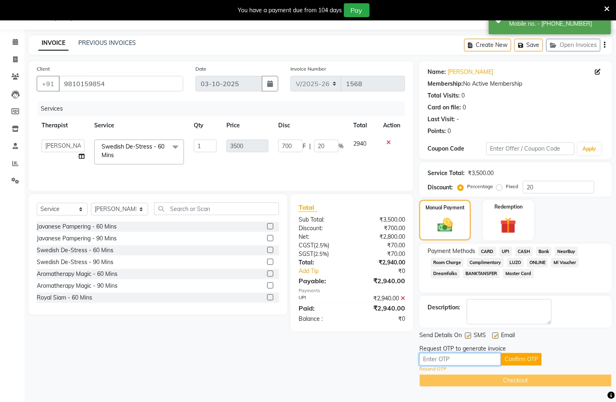
click at [494, 358] on input "text" at bounding box center [461, 359] width 82 height 13
type input "4349"
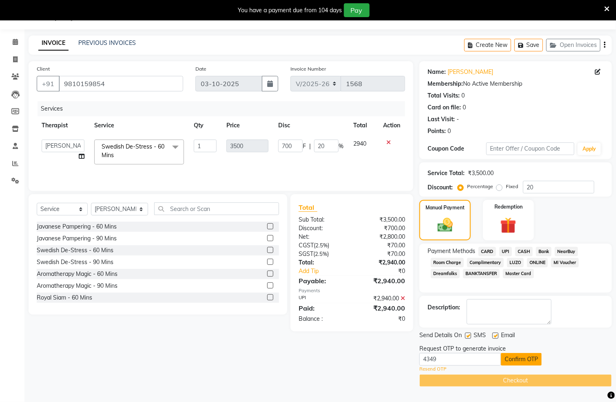
click at [511, 365] on button "Confirm OTP" at bounding box center [521, 359] width 41 height 13
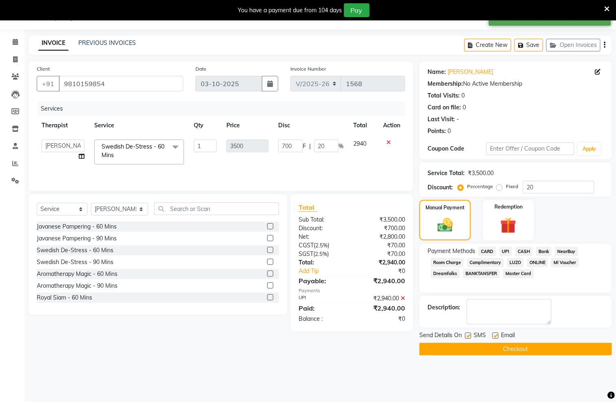
click at [507, 353] on button "Checkout" at bounding box center [516, 349] width 193 height 13
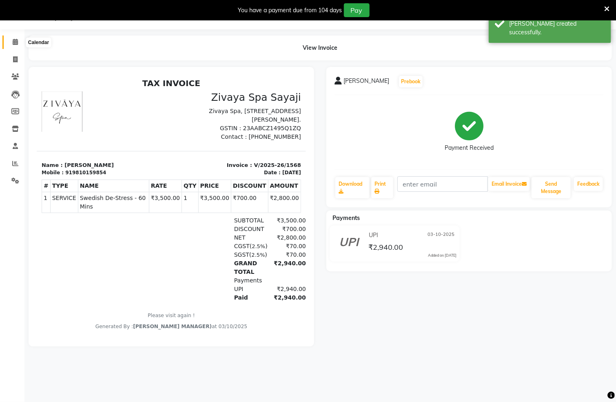
click at [13, 39] on icon at bounding box center [15, 42] width 5 height 6
